Goal: Check status: Check status

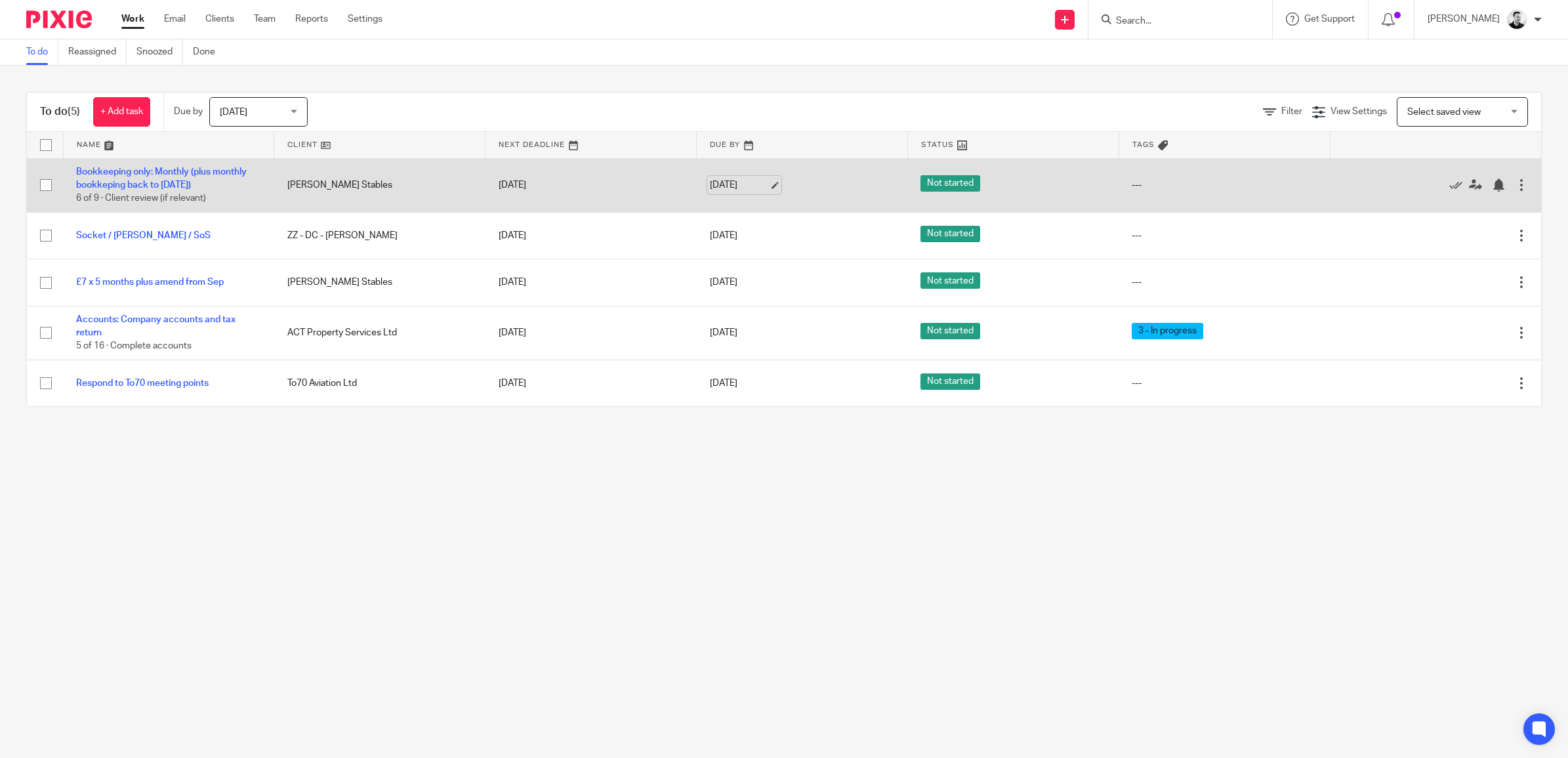
click at [737, 181] on link "[DATE]" at bounding box center [738, 186] width 59 height 14
click at [732, 191] on link "[DATE]" at bounding box center [738, 186] width 59 height 14
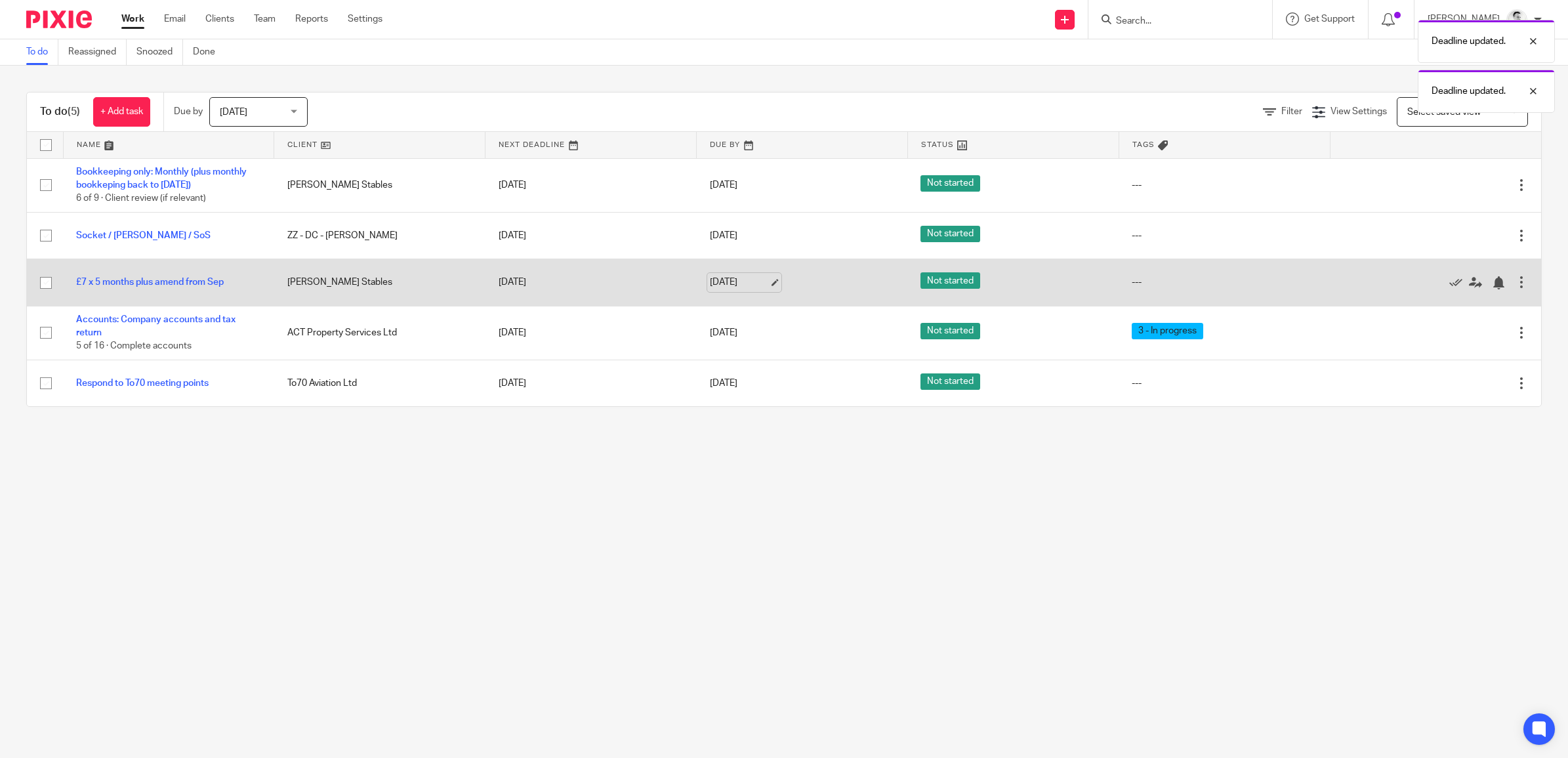
click at [723, 287] on link "[DATE]" at bounding box center [738, 282] width 59 height 14
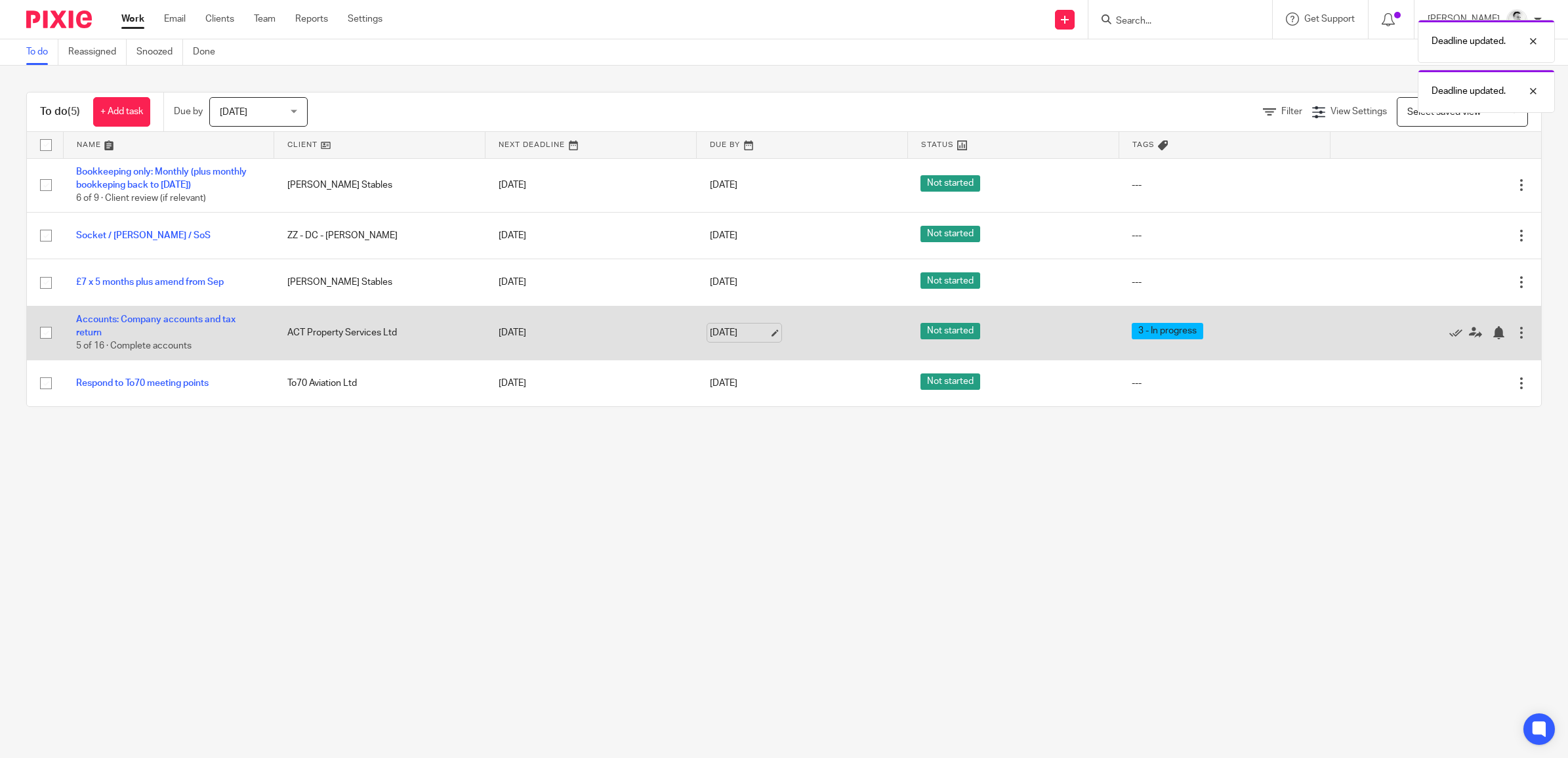
click at [710, 331] on link "[DATE]" at bounding box center [738, 333] width 59 height 14
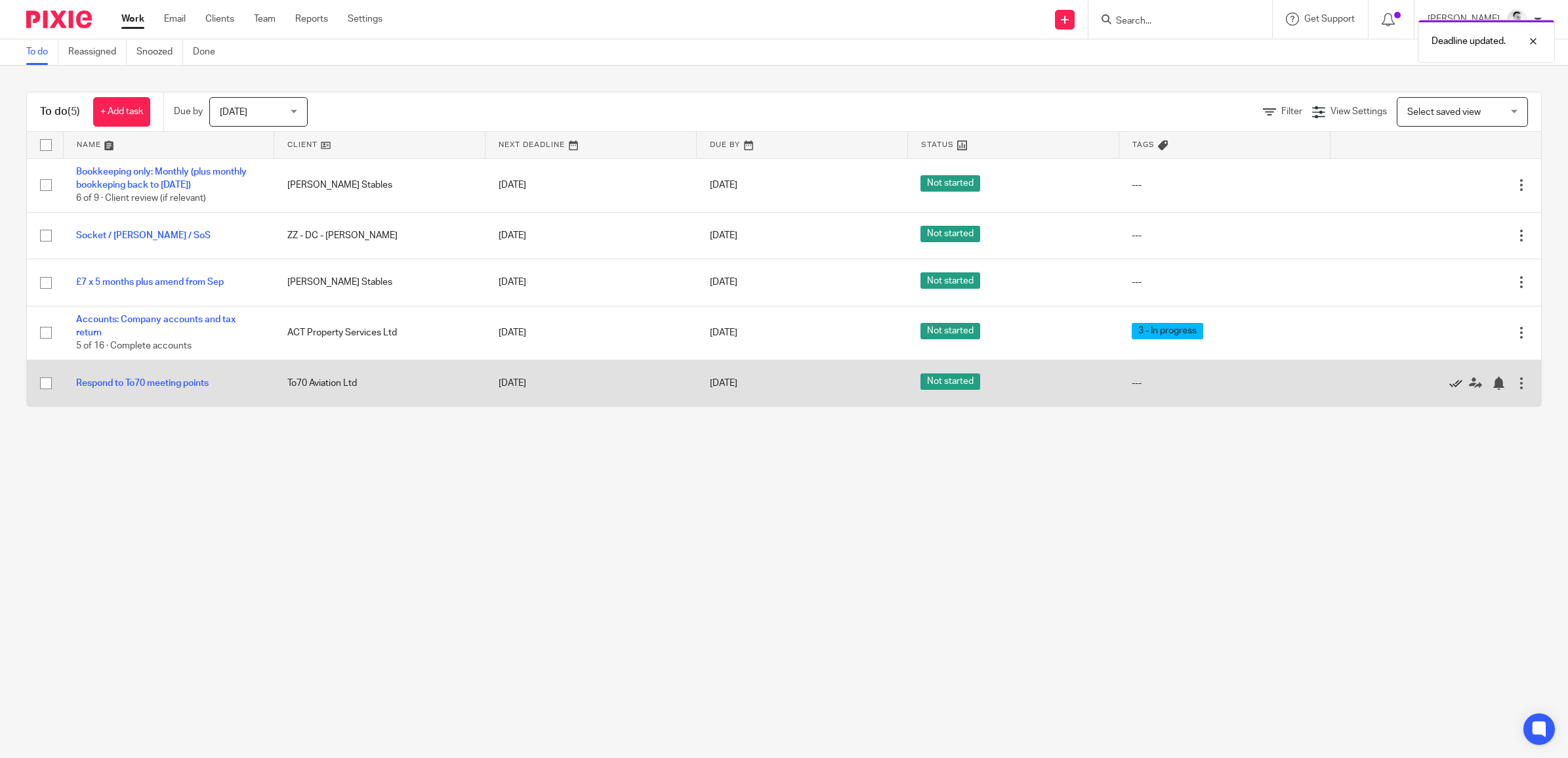
click at [1450, 388] on icon at bounding box center [1456, 384] width 13 height 13
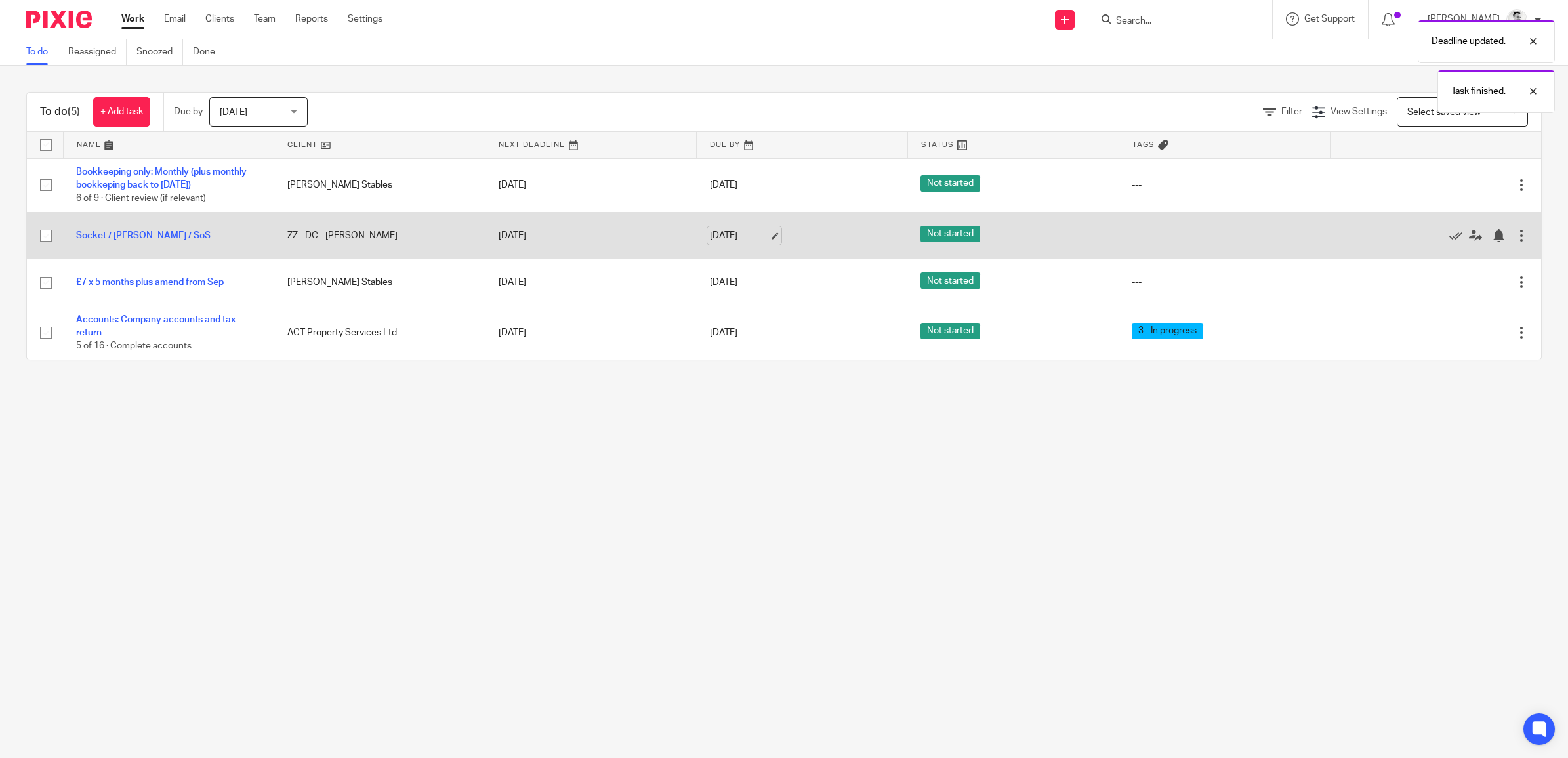
click at [719, 232] on link "[DATE]" at bounding box center [738, 236] width 59 height 14
